Goal: Transaction & Acquisition: Download file/media

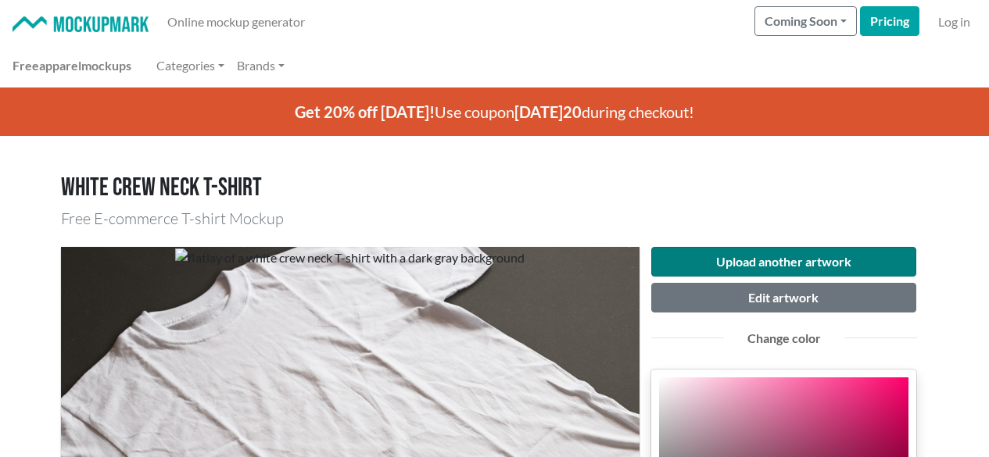
scroll to position [156, 0]
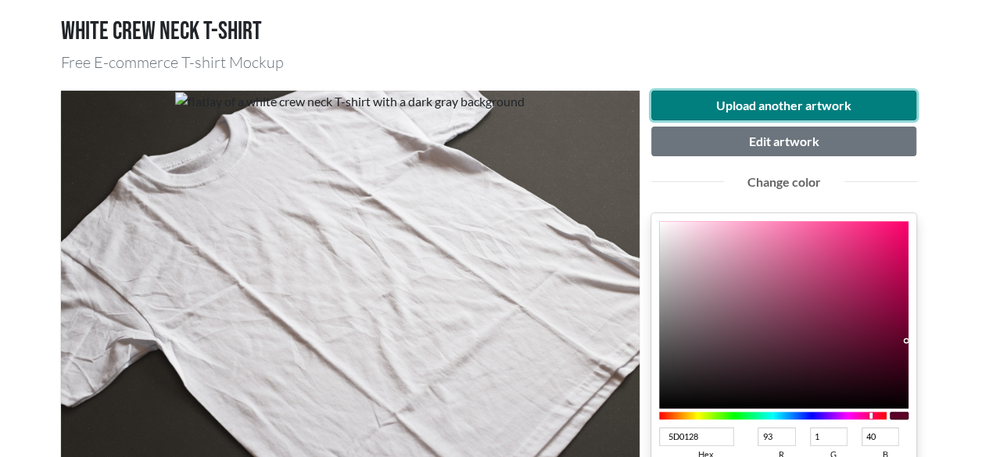
click at [790, 107] on button "Upload another artwork" at bounding box center [784, 106] width 266 height 30
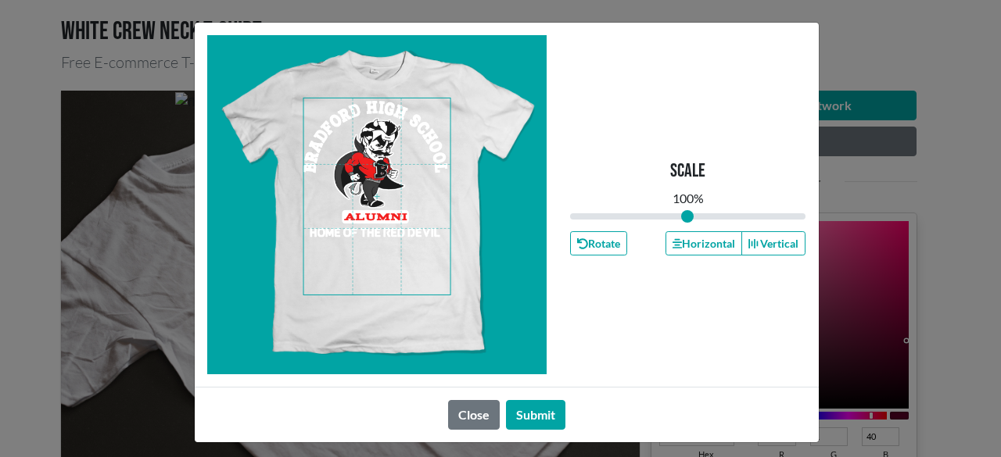
click at [342, 180] on span at bounding box center [376, 197] width 147 height 196
click at [719, 237] on button "Horizontal" at bounding box center [703, 243] width 77 height 24
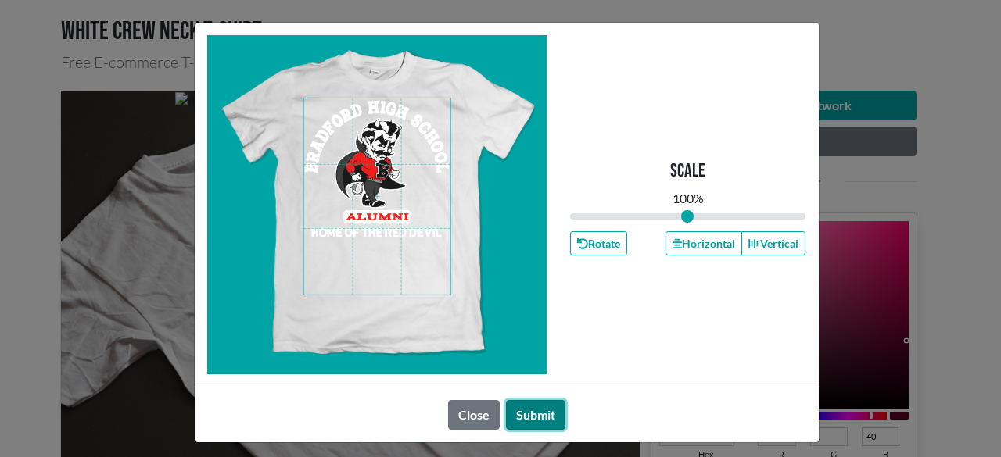
click at [542, 411] on button "Submit" at bounding box center [535, 415] width 59 height 30
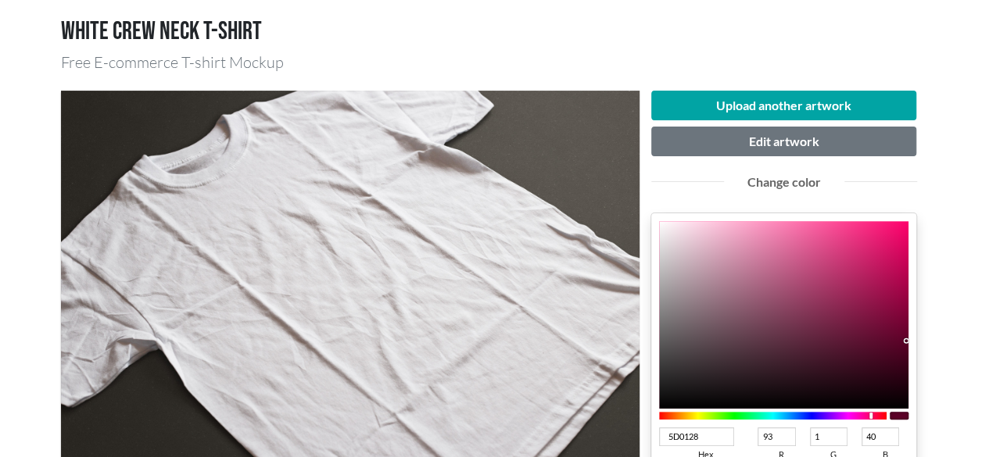
type input "5D0131"
type input "49"
click at [867, 414] on div at bounding box center [773, 416] width 228 height 8
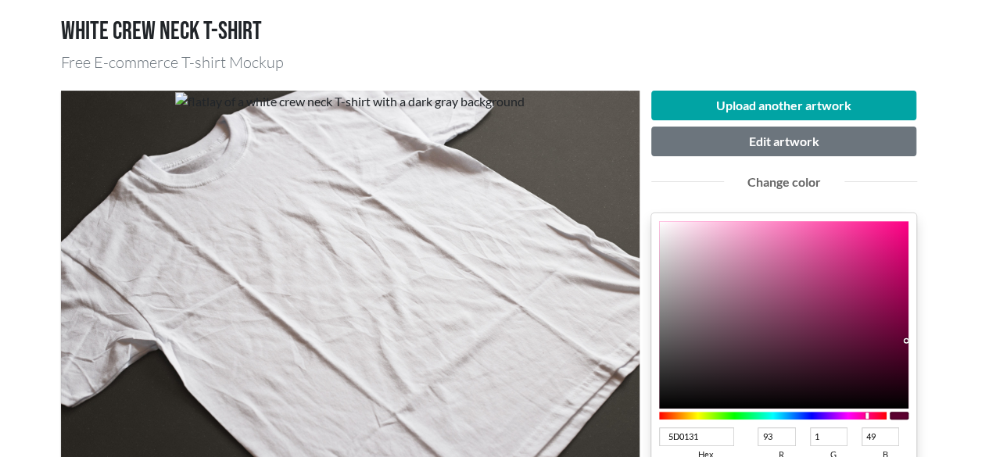
type input "5D0127"
type input "39"
type input "5D0124"
type input "36"
type input "5D0120"
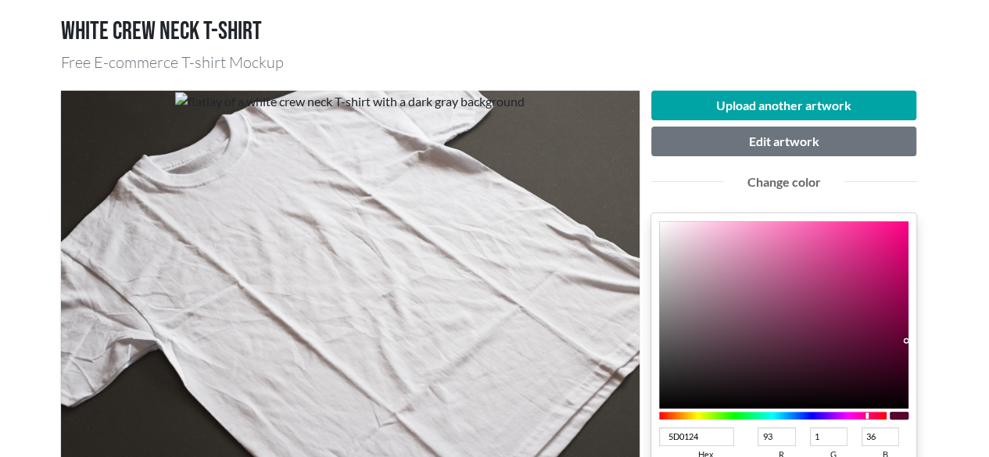
type input "32"
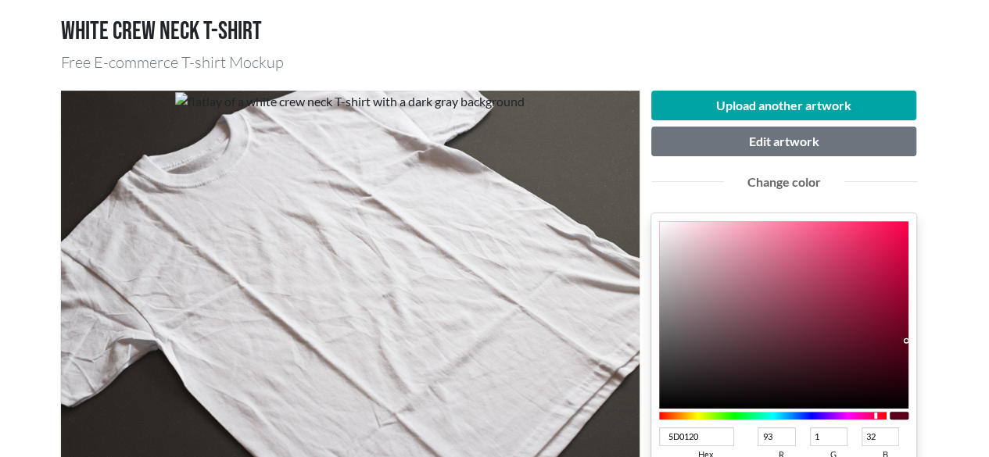
type input "5D011C"
type input "28"
type input "5D0116"
type input "22"
type input "5D0111"
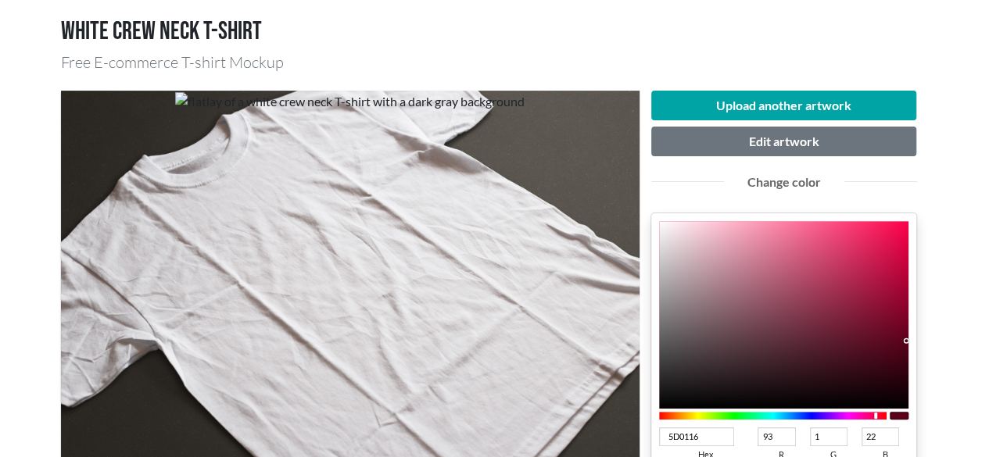
type input "17"
type input "5D010D"
type input "13"
type input "5D010B"
type input "11"
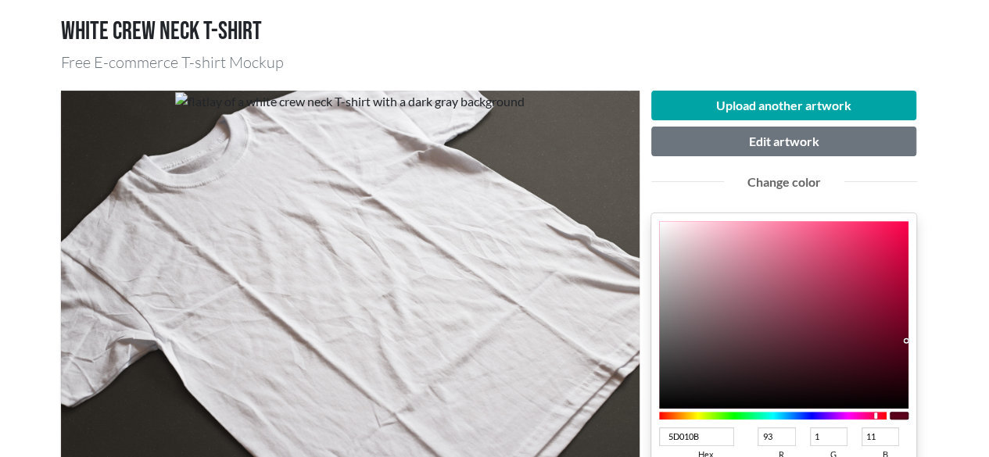
type input "5D0109"
type input "9"
type input "5D0107"
type input "7"
type input "5D0105"
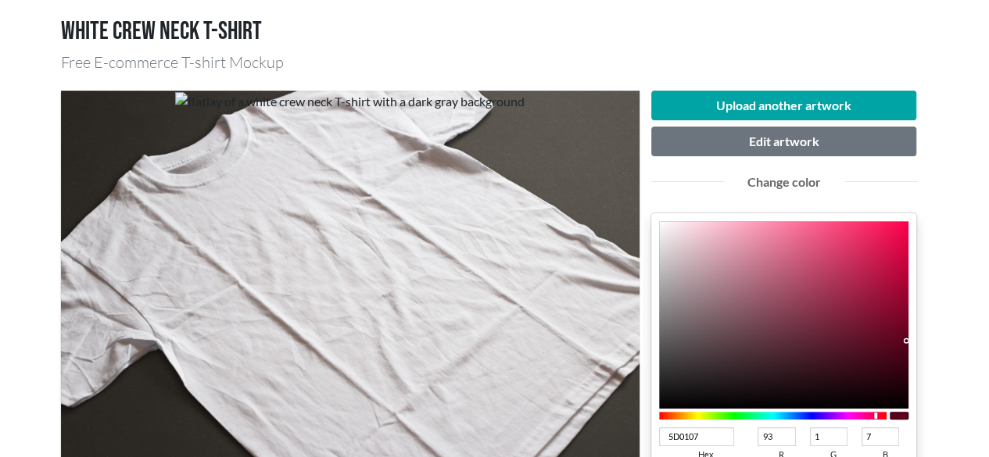
type input "5"
type input "5D0104"
type input "4"
type input "5D0102"
type input "2"
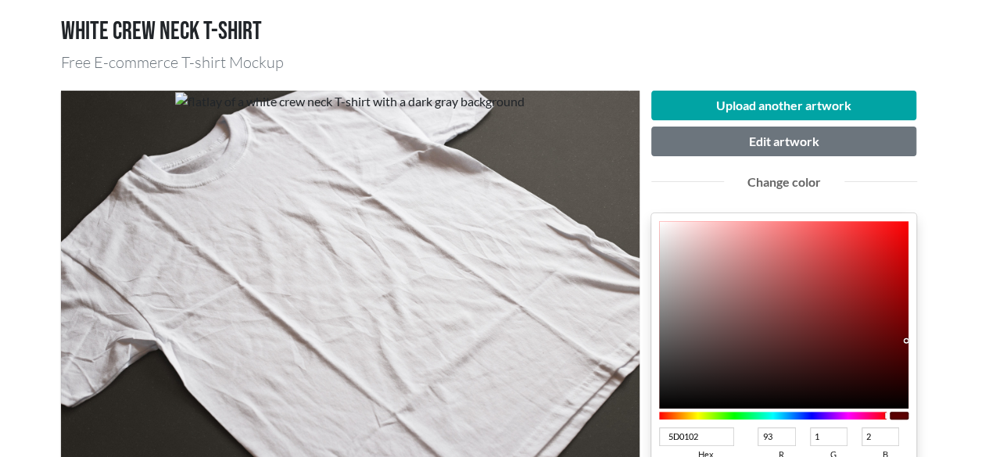
type input "5D0103"
type input "3"
drag, startPoint x: 867, startPoint y: 414, endPoint x: 890, endPoint y: 421, distance: 24.0
click at [890, 421] on div at bounding box center [784, 416] width 250 height 14
type input "ED050A"
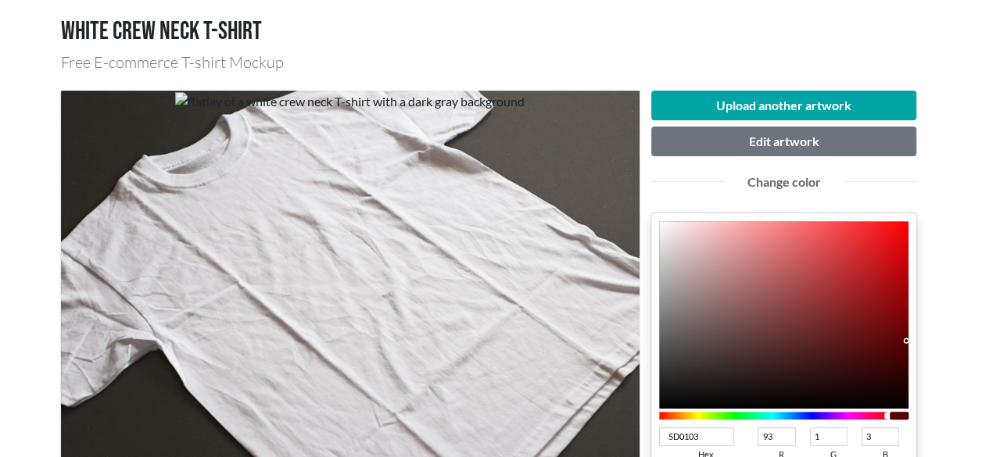
type input "237"
type input "5"
type input "10"
click at [904, 234] on div at bounding box center [784, 315] width 250 height 188
type input "C6060A"
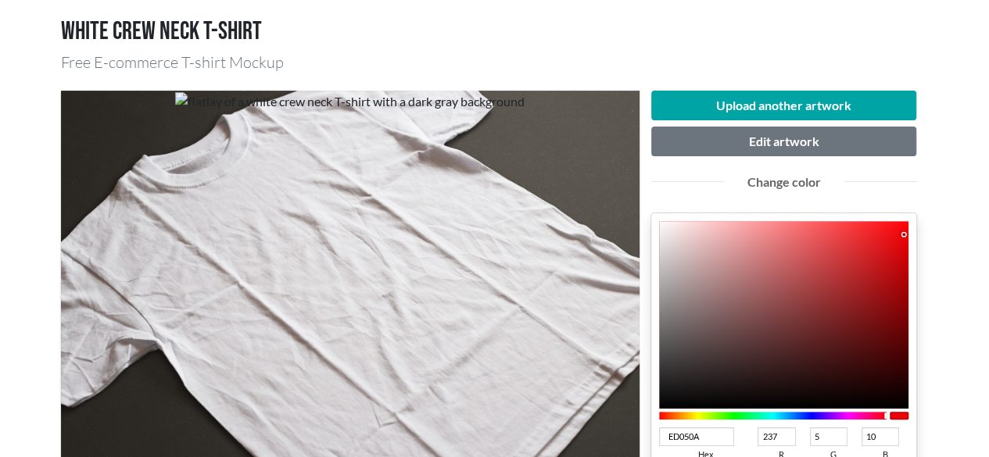
type input "198"
type input "6"
click at [902, 262] on div at bounding box center [784, 315] width 250 height 188
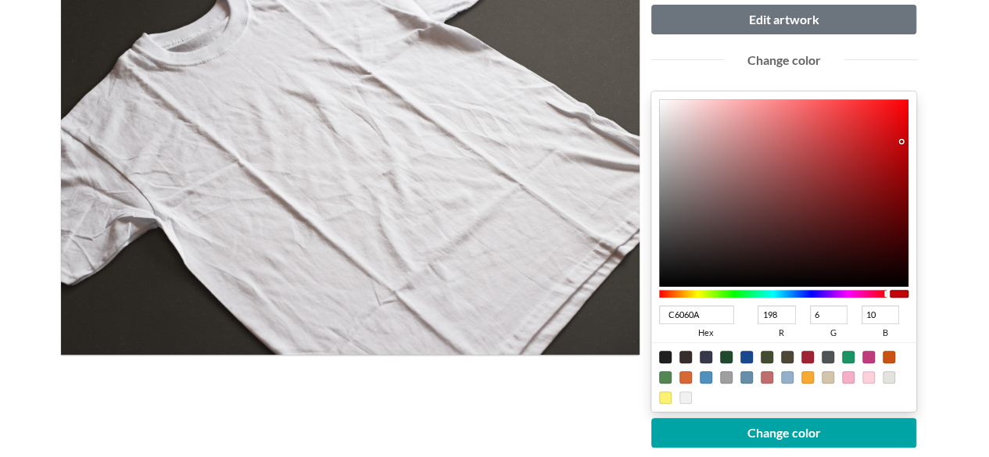
scroll to position [313, 0]
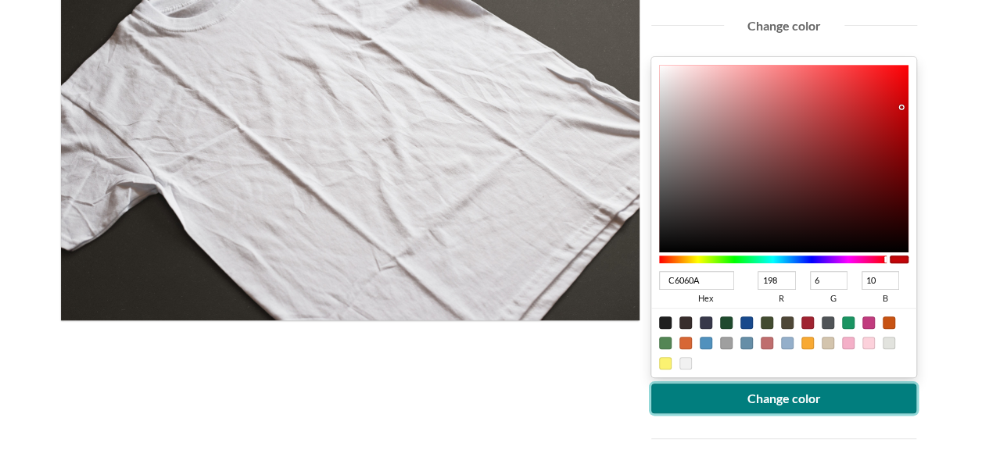
click at [757, 396] on button "Change color" at bounding box center [784, 399] width 266 height 30
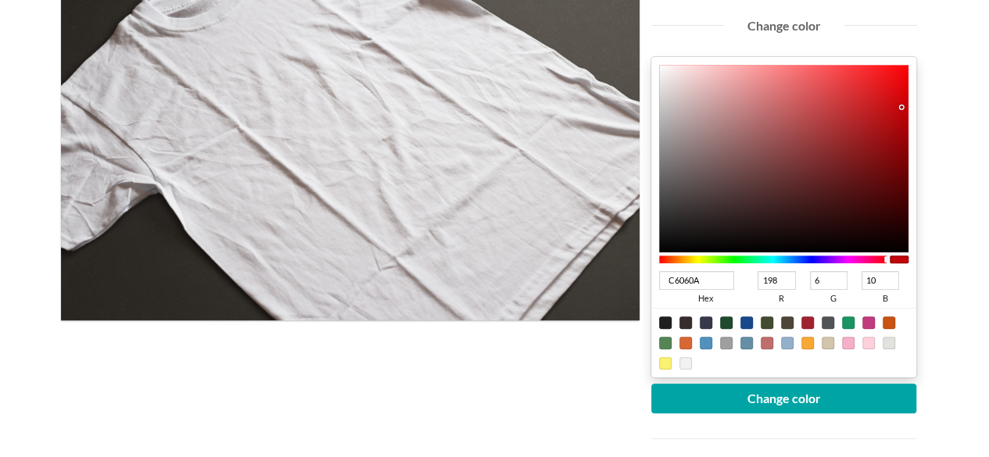
type input "[DATE]"
type input "188"
type input "4"
type input "8"
type input "[DATE]"
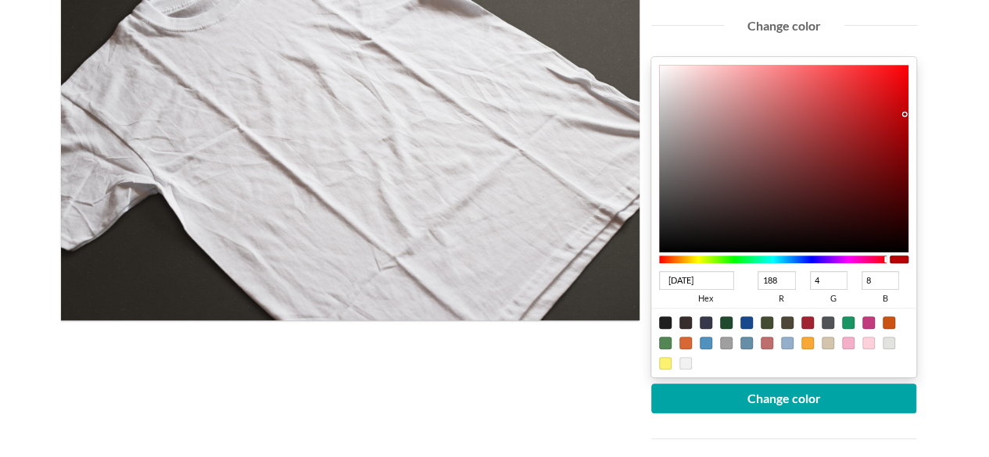
type input "3"
type input "7"
type input "BC0004"
type input "0"
type input "4"
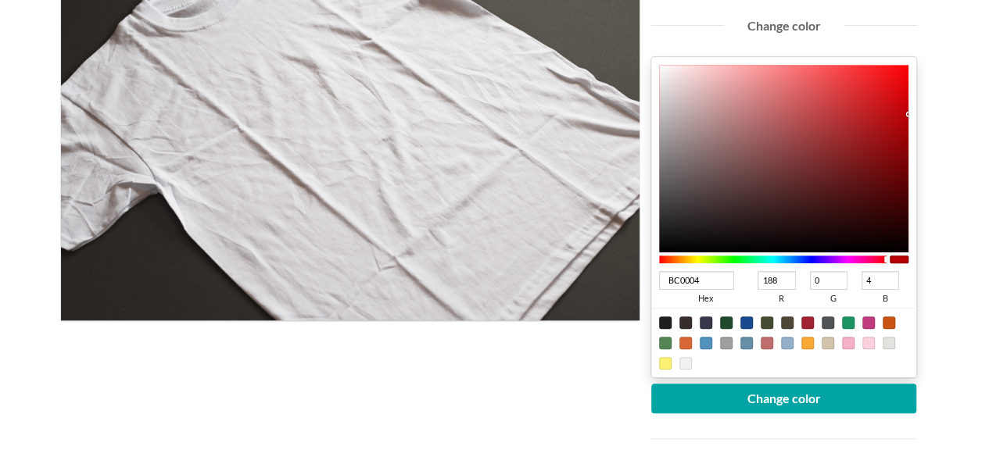
drag, startPoint x: 903, startPoint y: 113, endPoint x: 915, endPoint y: 113, distance: 11.7
click at [915, 113] on div "BC0004 hex 188 r 0 g 4 b 100 a" at bounding box center [784, 217] width 266 height 321
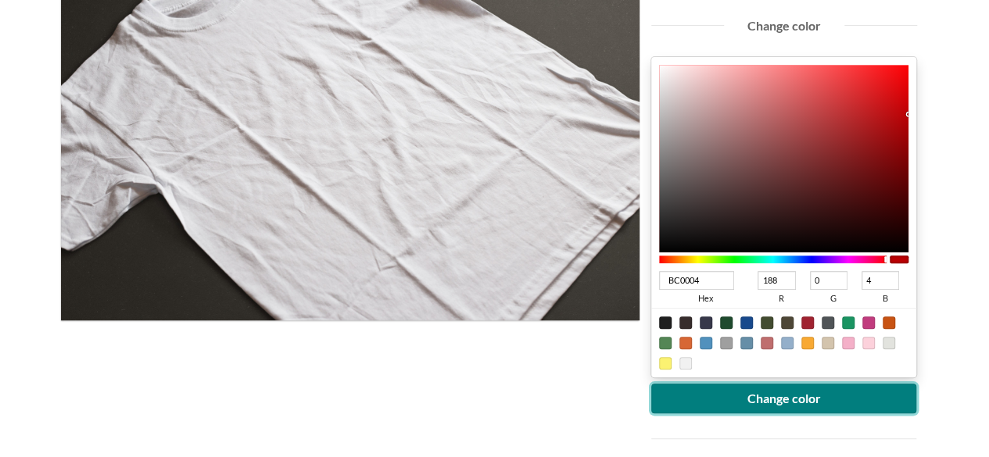
click at [818, 396] on button "Change color" at bounding box center [784, 399] width 266 height 30
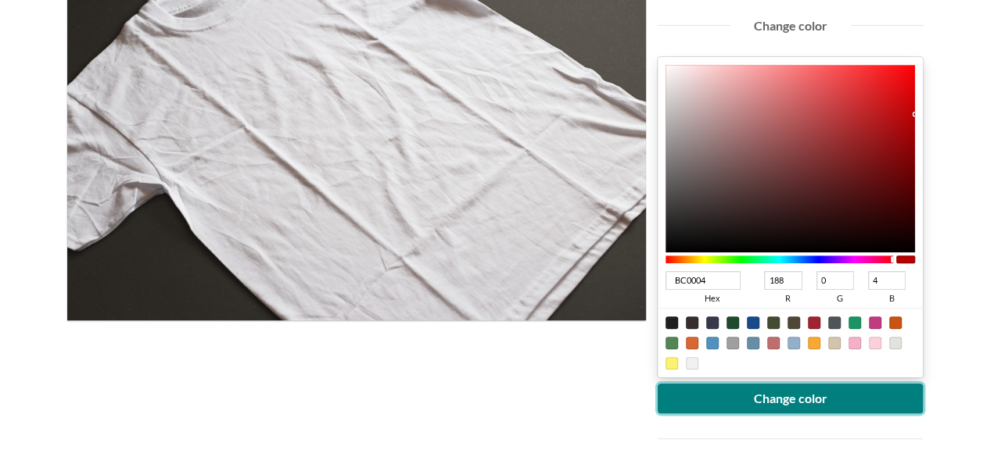
scroll to position [626, 0]
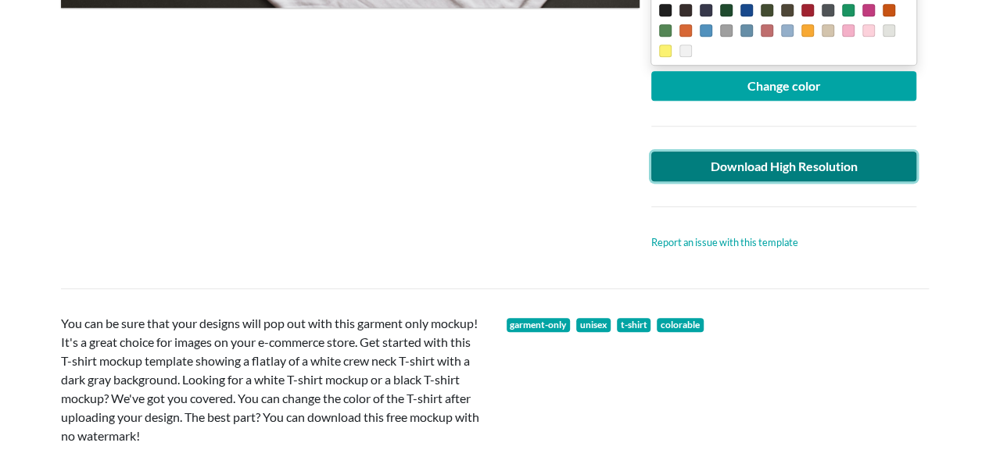
click at [732, 168] on link "Download High Resolution" at bounding box center [784, 167] width 266 height 30
